Goal: Browse casually

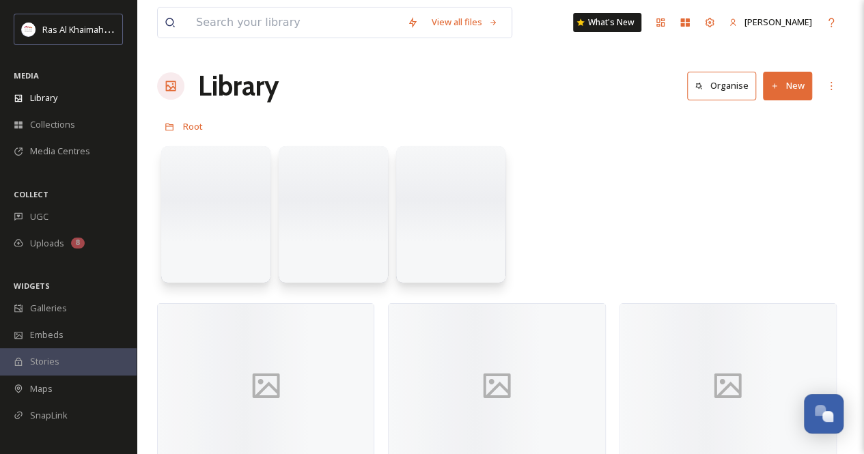
scroll to position [477, 0]
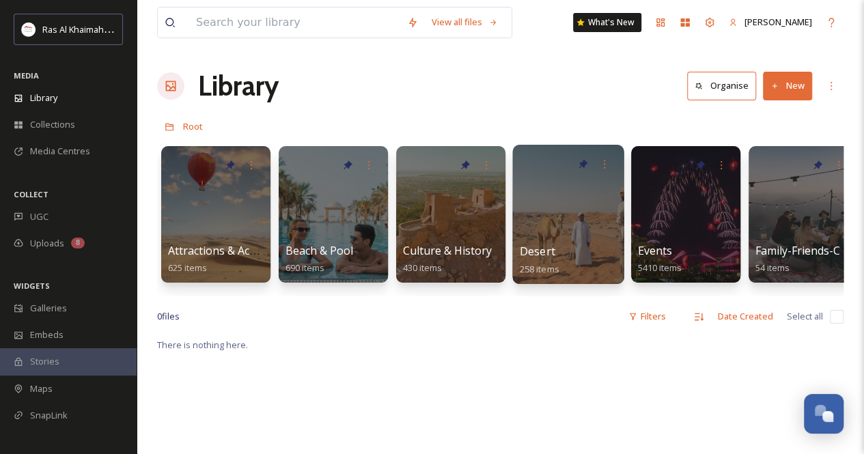
click at [530, 214] on div at bounding box center [567, 214] width 111 height 139
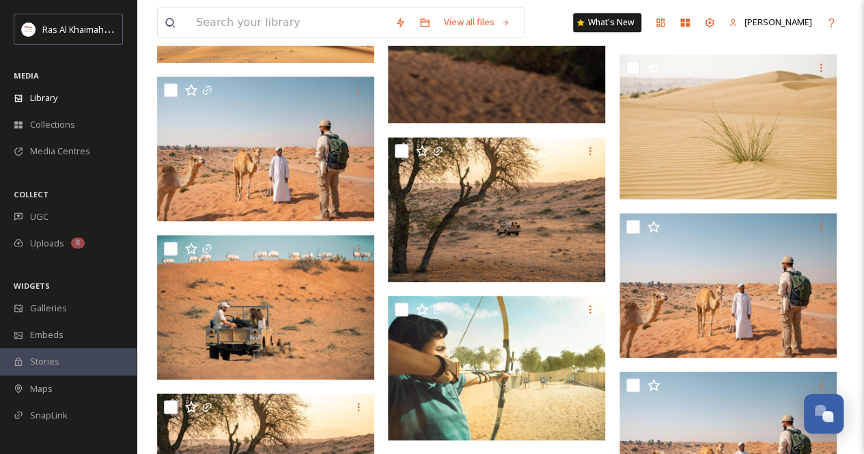
scroll to position [819, 0]
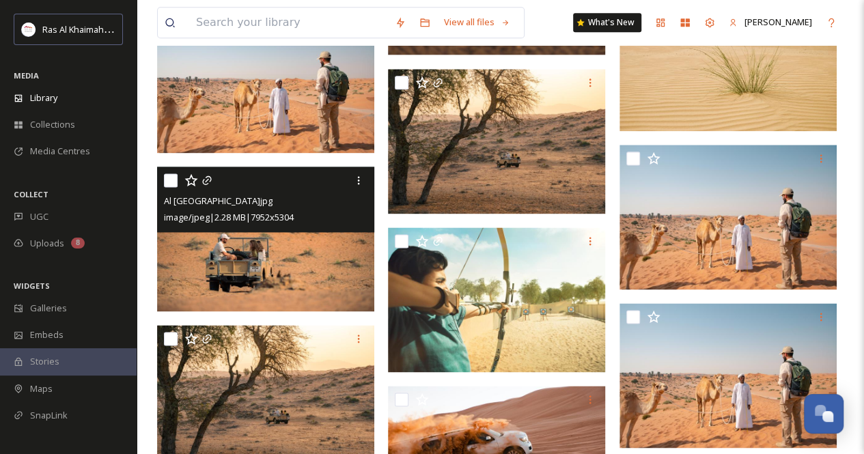
click at [323, 272] on img at bounding box center [265, 239] width 217 height 145
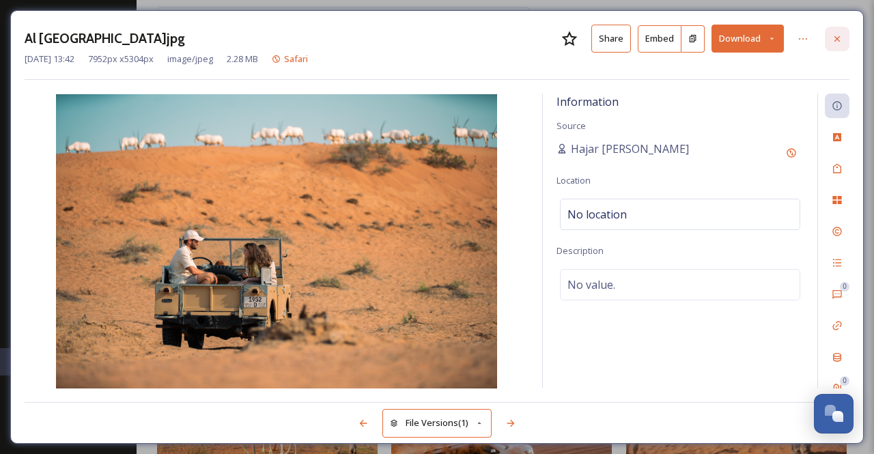
click at [834, 44] on div at bounding box center [837, 39] width 25 height 25
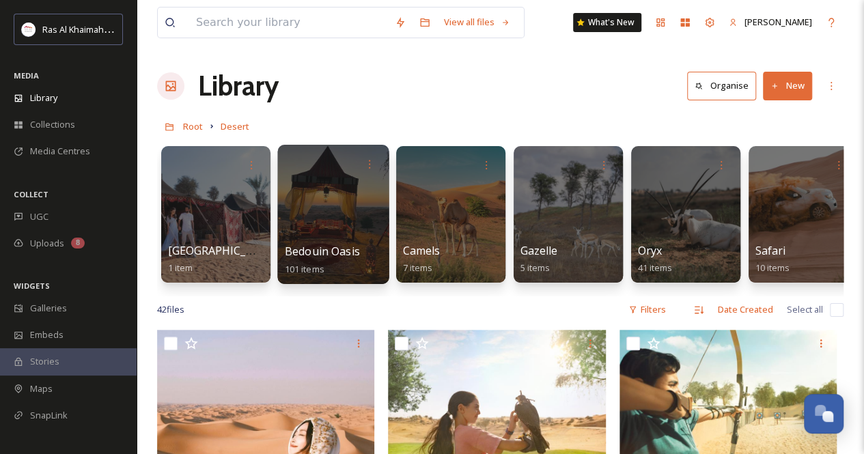
click at [348, 197] on div at bounding box center [332, 214] width 111 height 139
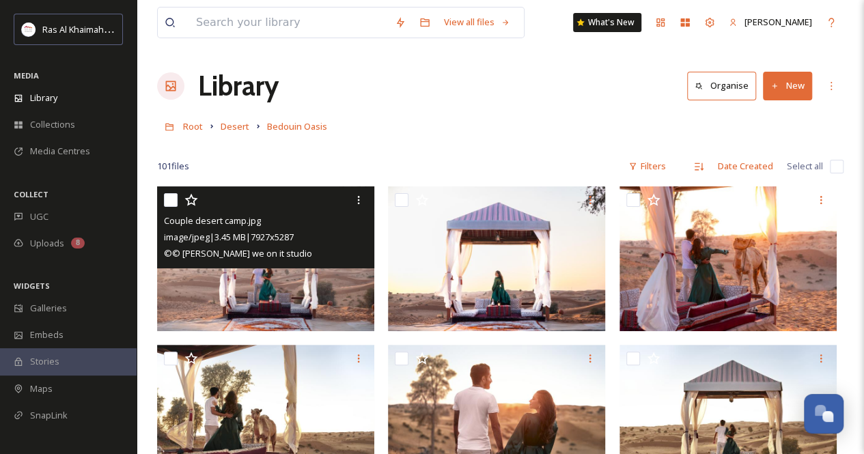
click at [286, 282] on img at bounding box center [265, 258] width 217 height 145
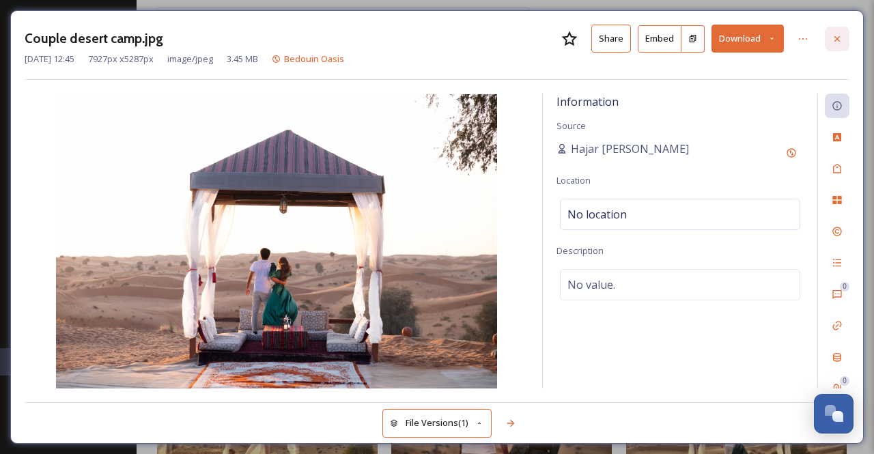
click at [837, 40] on icon at bounding box center [837, 38] width 11 height 11
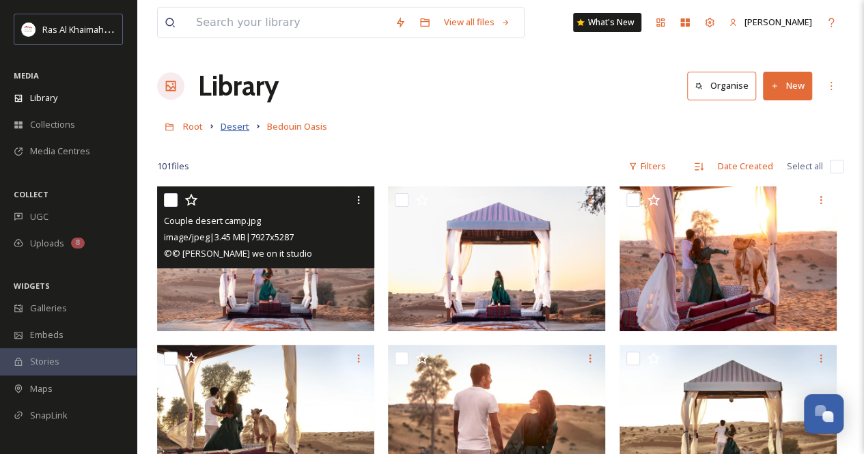
click at [238, 130] on span "Desert" at bounding box center [235, 126] width 29 height 12
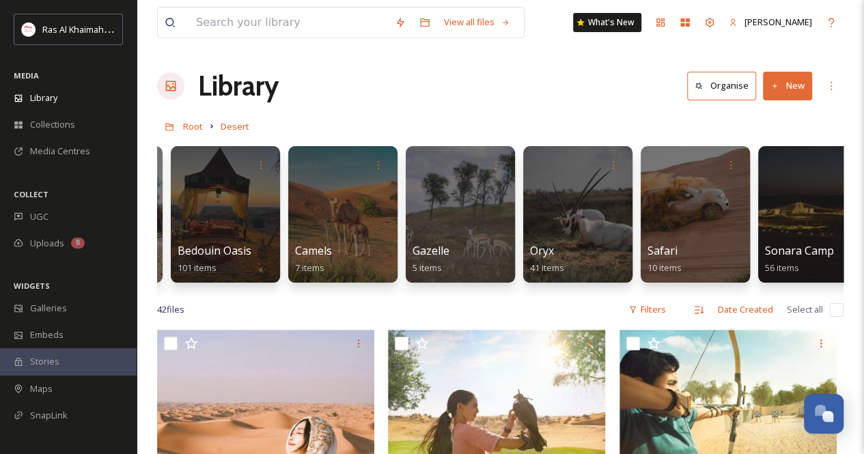
scroll to position [0, 136]
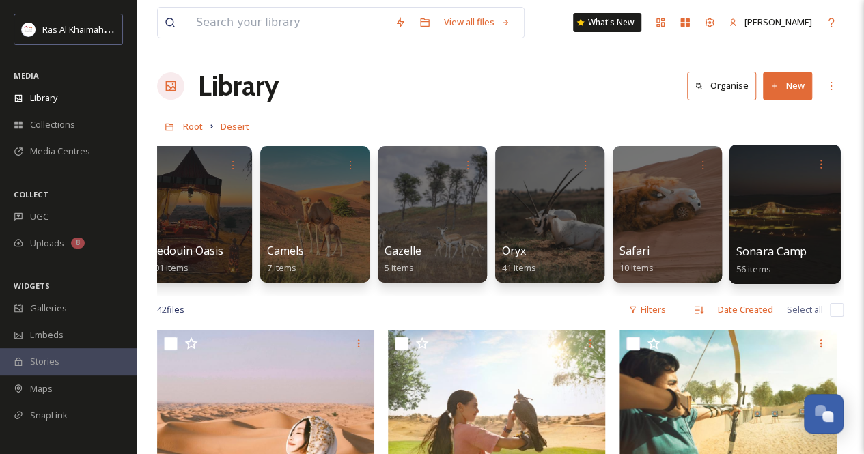
click at [768, 219] on div at bounding box center [784, 214] width 111 height 139
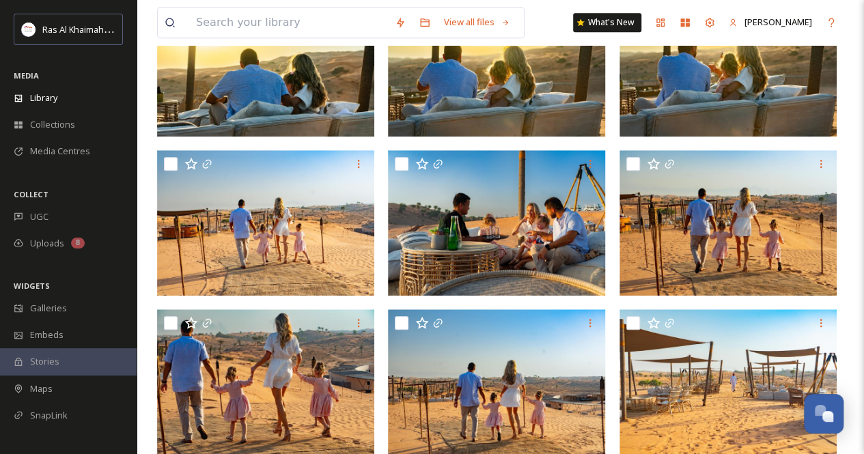
scroll to position [515, 0]
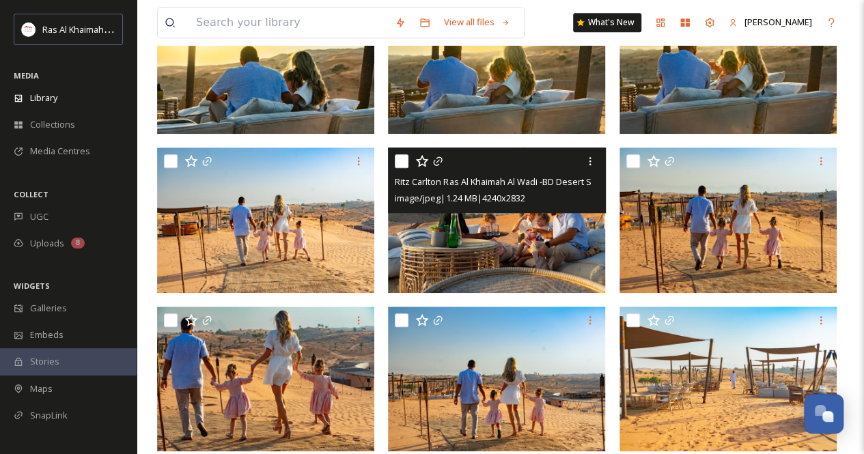
click at [554, 249] on img at bounding box center [496, 220] width 217 height 145
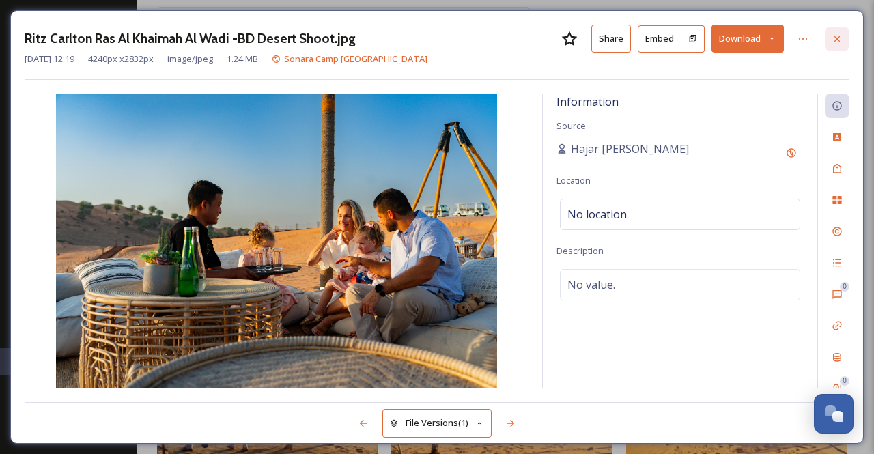
click at [839, 38] on icon at bounding box center [837, 38] width 11 height 11
